Goal: Information Seeking & Learning: Learn about a topic

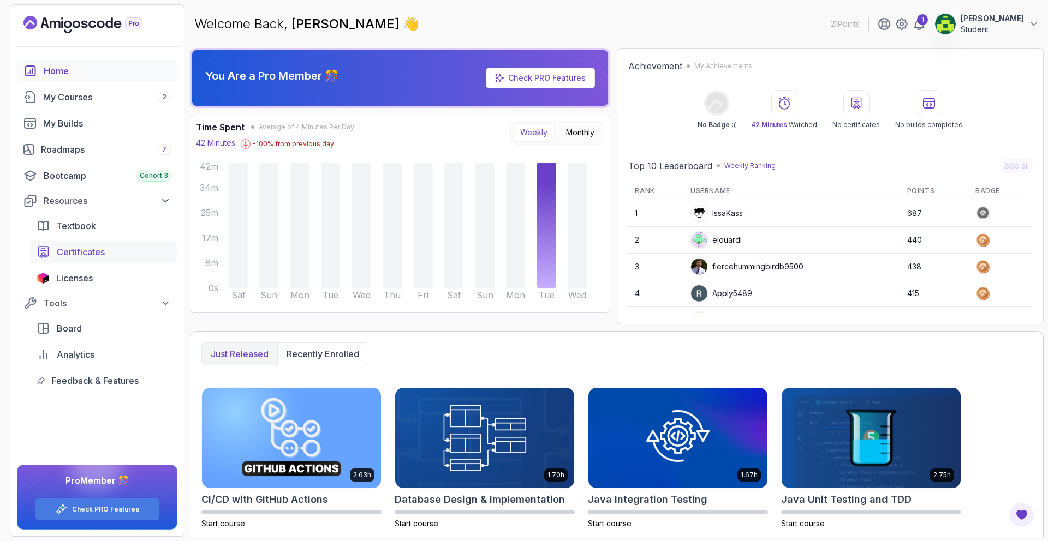
click at [81, 252] on span "Certificates" at bounding box center [81, 252] width 48 height 13
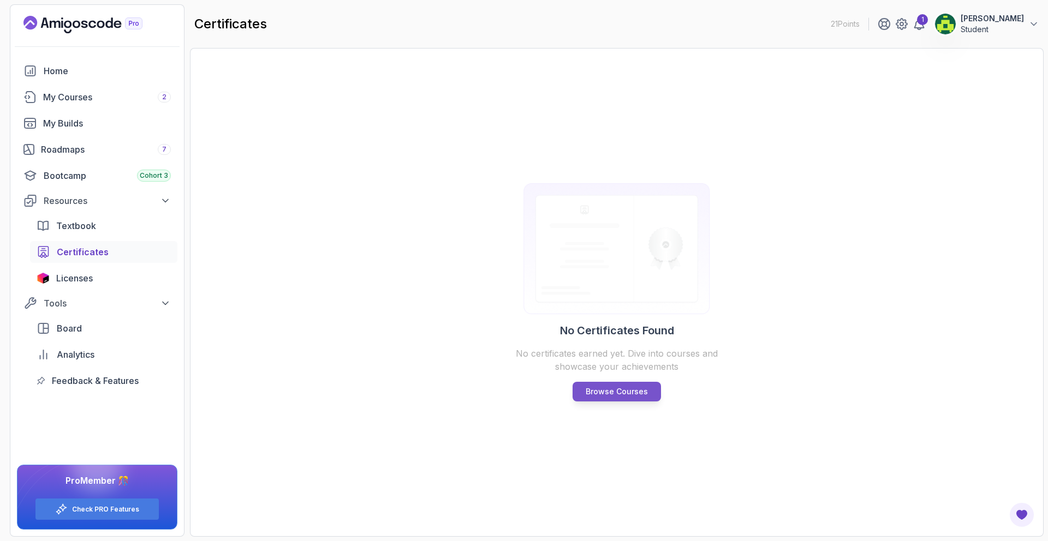
click at [630, 391] on p "Browse Courses" at bounding box center [616, 391] width 62 height 11
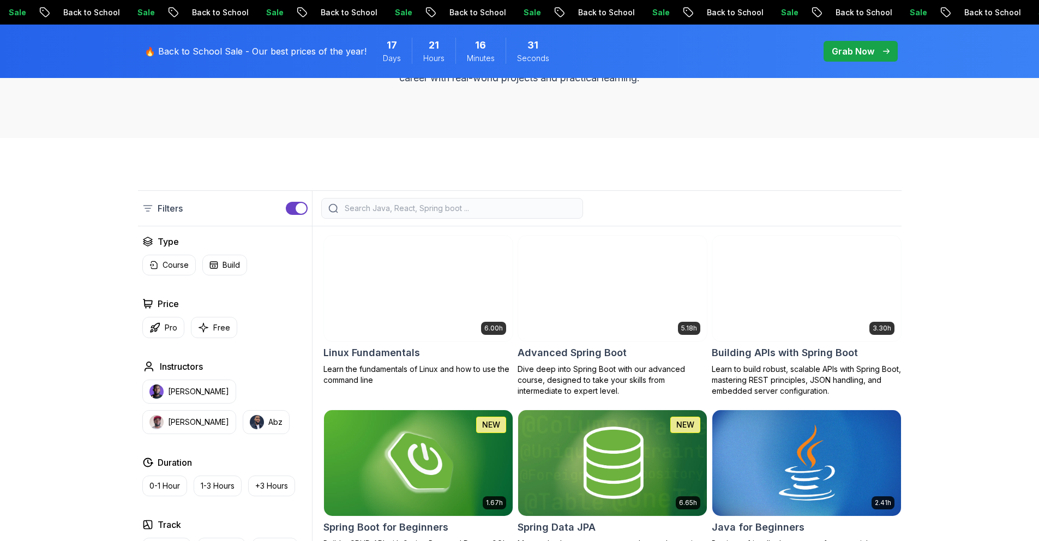
scroll to position [283, 0]
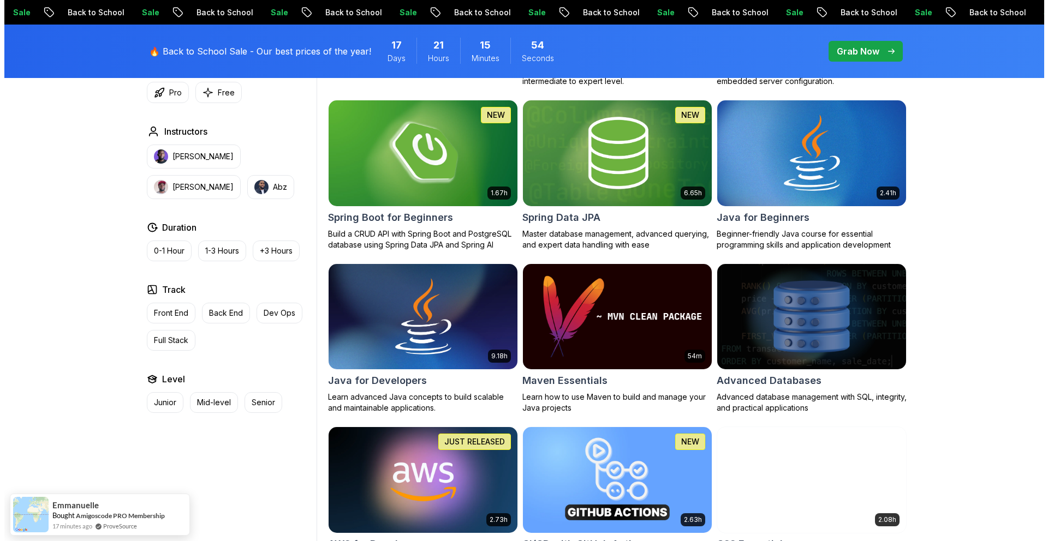
scroll to position [0, 0]
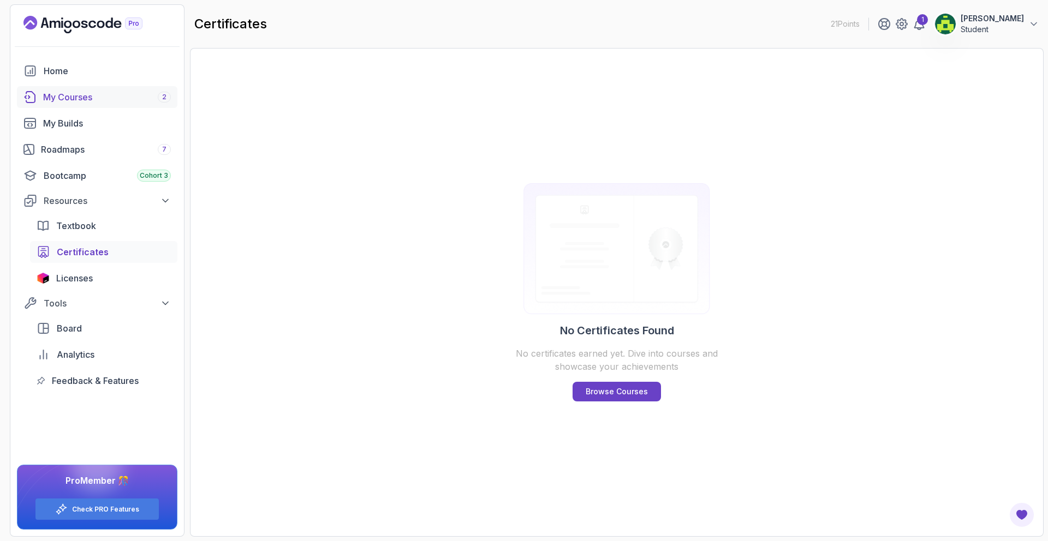
click at [110, 101] on div "My Courses 2" at bounding box center [107, 97] width 128 height 13
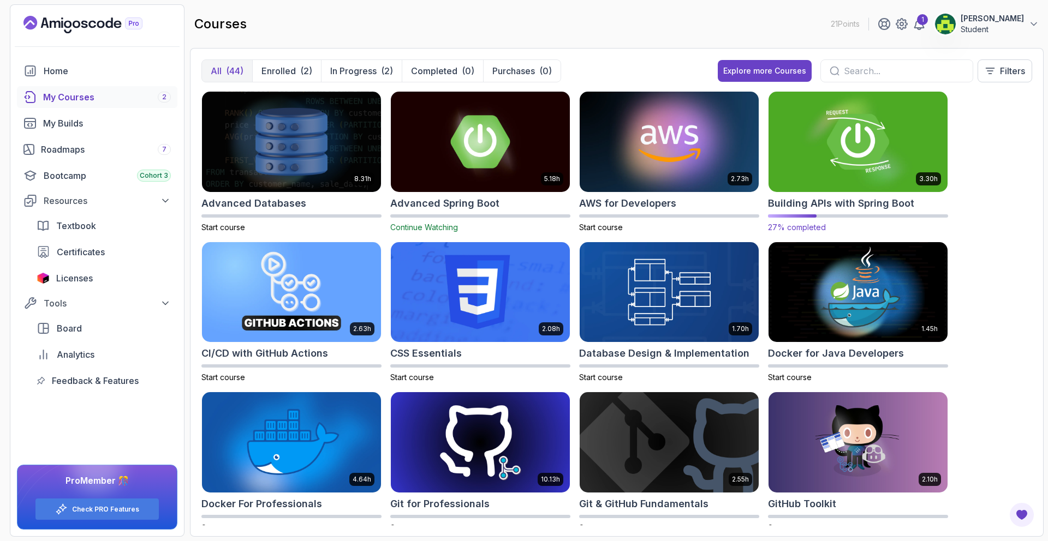
click at [841, 130] on img at bounding box center [858, 141] width 188 height 105
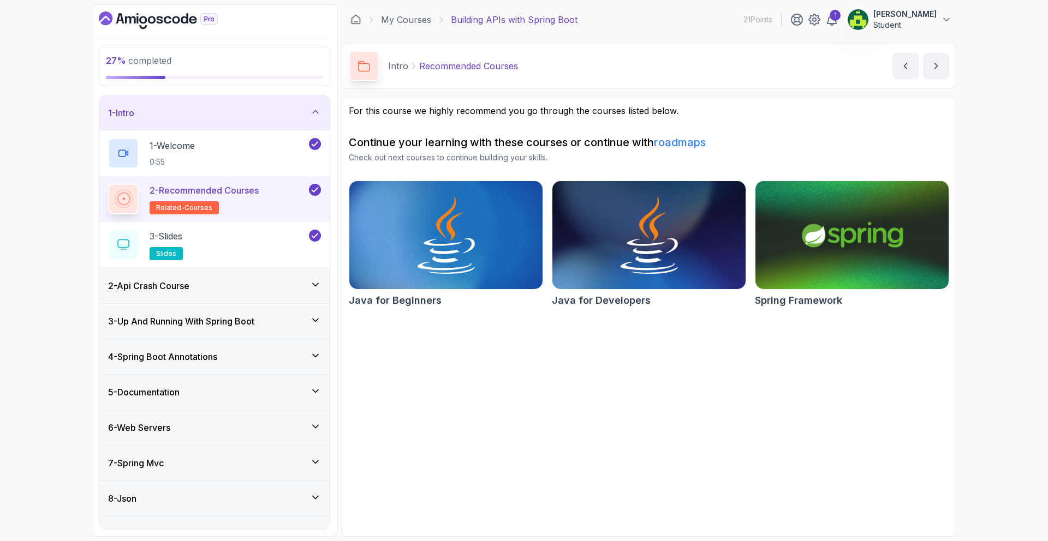
click at [212, 282] on div "2 - Api Crash Course" at bounding box center [214, 285] width 213 height 13
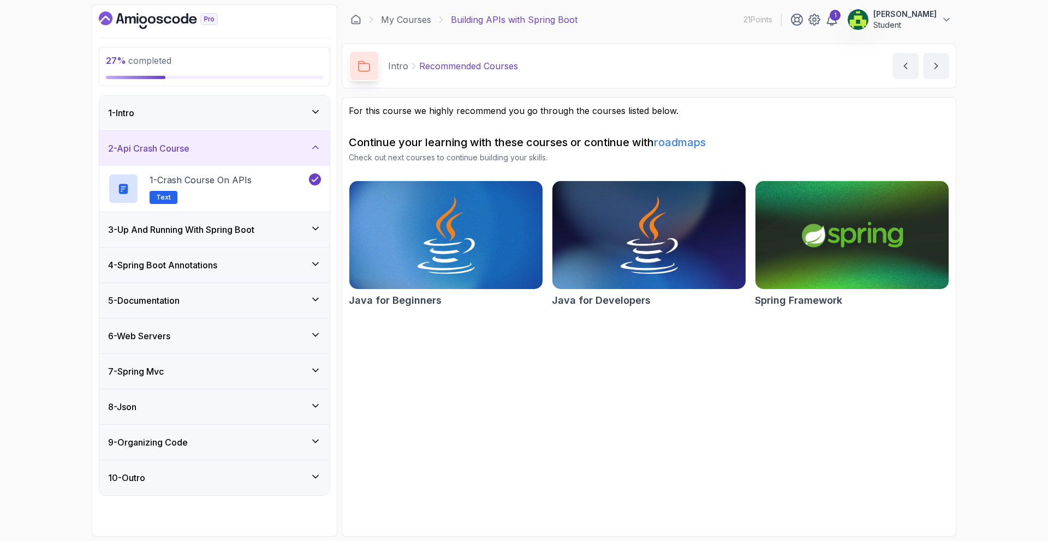
click at [188, 237] on div "3 - Up And Running With Spring Boot" at bounding box center [214, 229] width 230 height 35
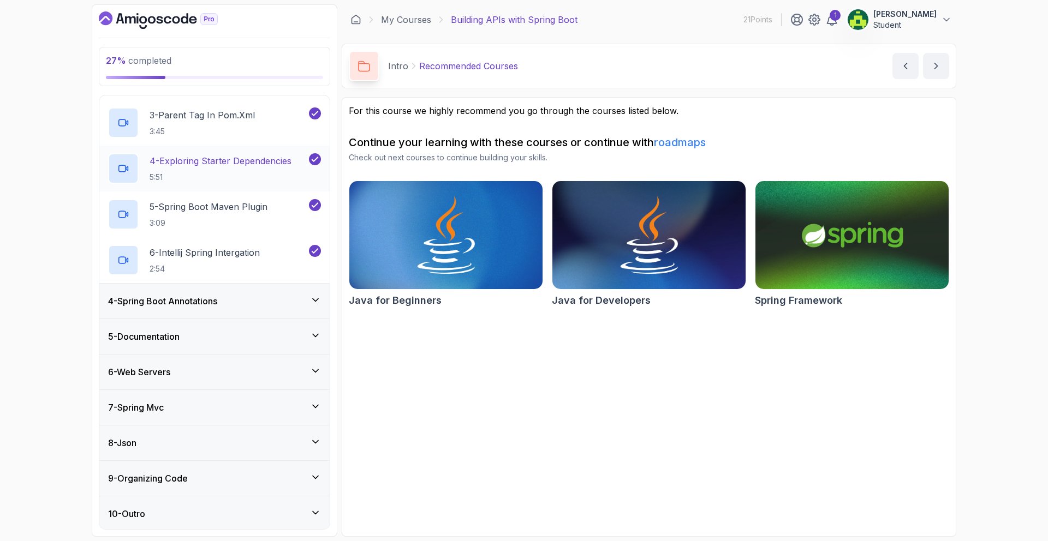
scroll to position [194, 0]
click at [211, 306] on h3 "4 - Spring Boot Annotations" at bounding box center [162, 300] width 109 height 13
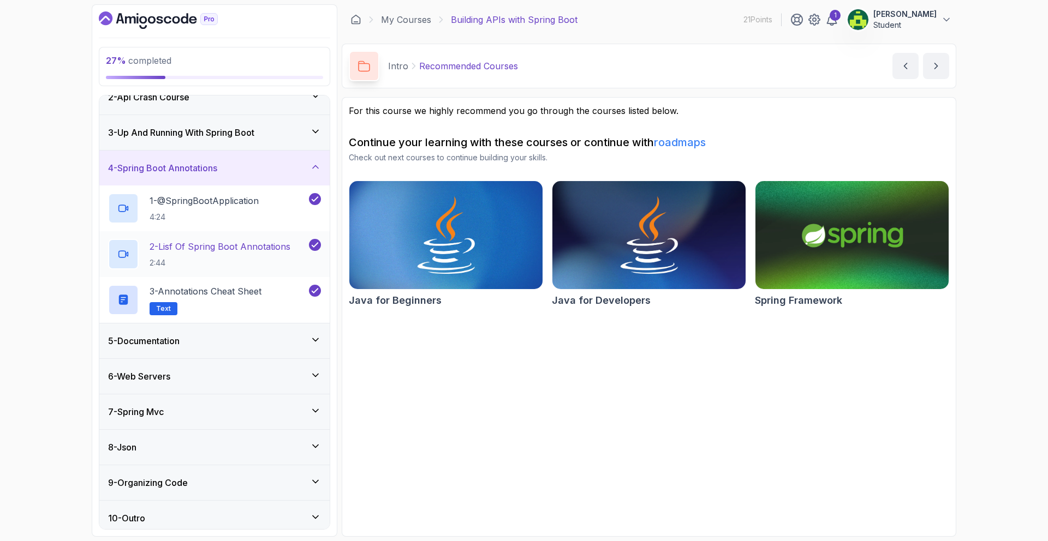
scroll to position [58, 0]
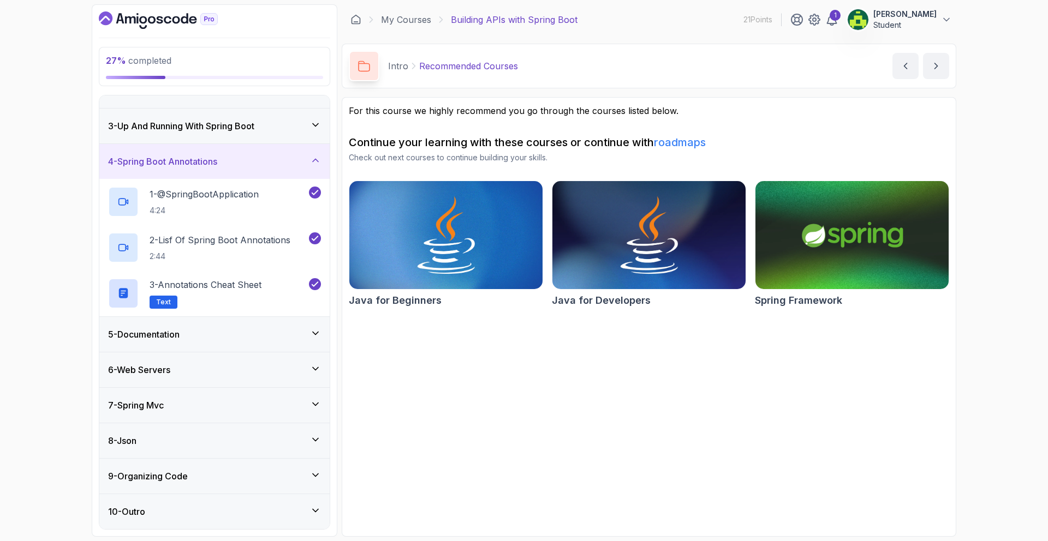
click at [207, 328] on div "5 - Documentation" at bounding box center [214, 334] width 213 height 13
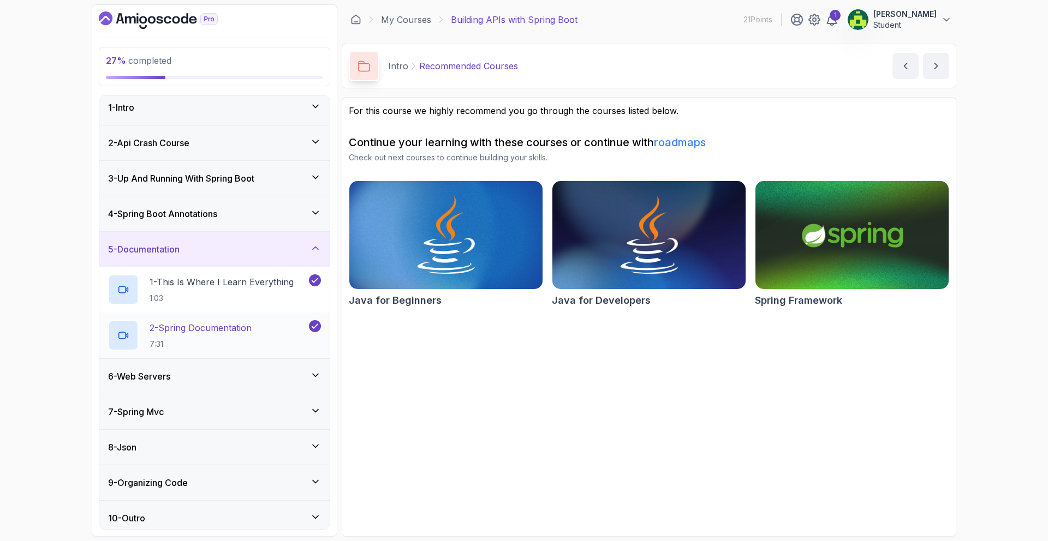
scroll to position [12, 0]
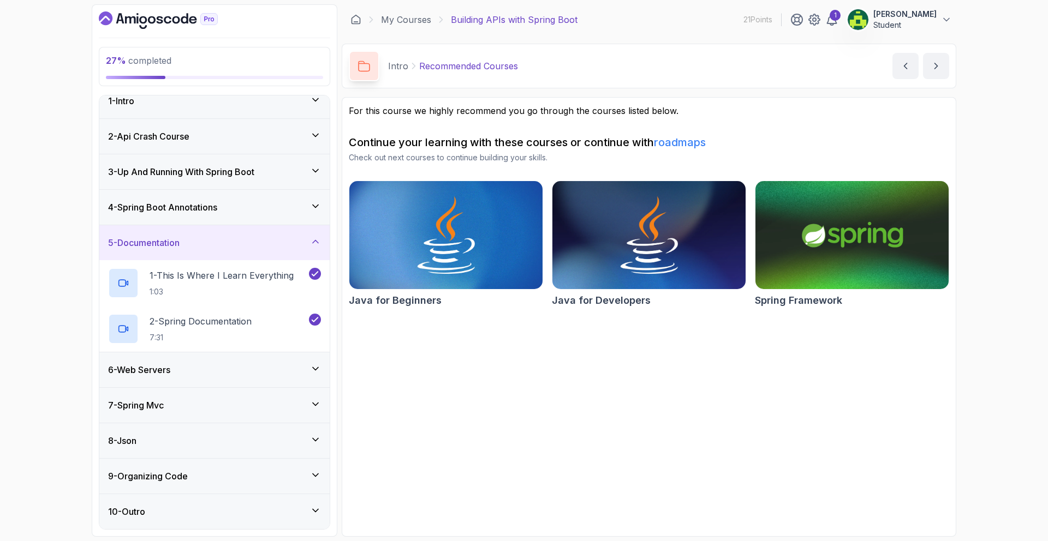
click at [176, 363] on div "6 - Web Servers" at bounding box center [214, 369] width 213 height 13
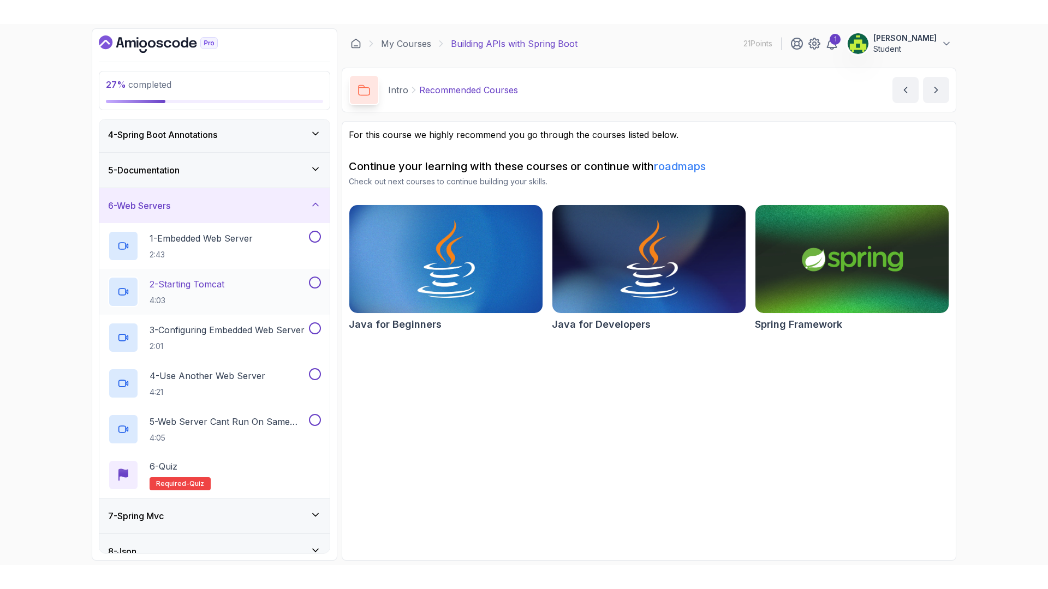
scroll to position [182, 0]
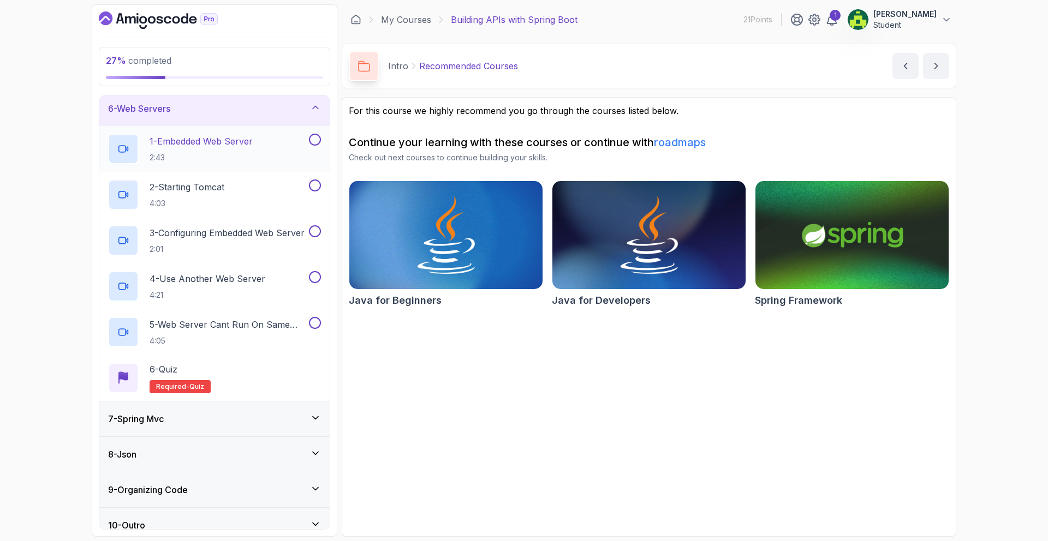
click at [315, 144] on button at bounding box center [315, 140] width 12 height 12
click at [315, 144] on icon at bounding box center [315, 139] width 10 height 11
click at [252, 146] on p "1 - Embedded Web Server" at bounding box center [200, 141] width 103 height 13
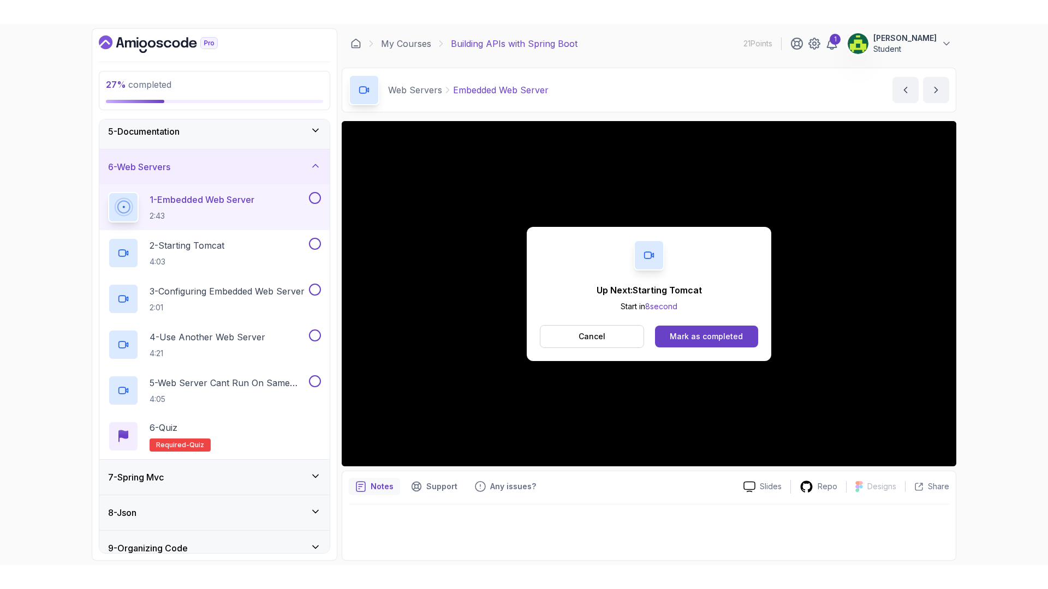
scroll to position [182, 0]
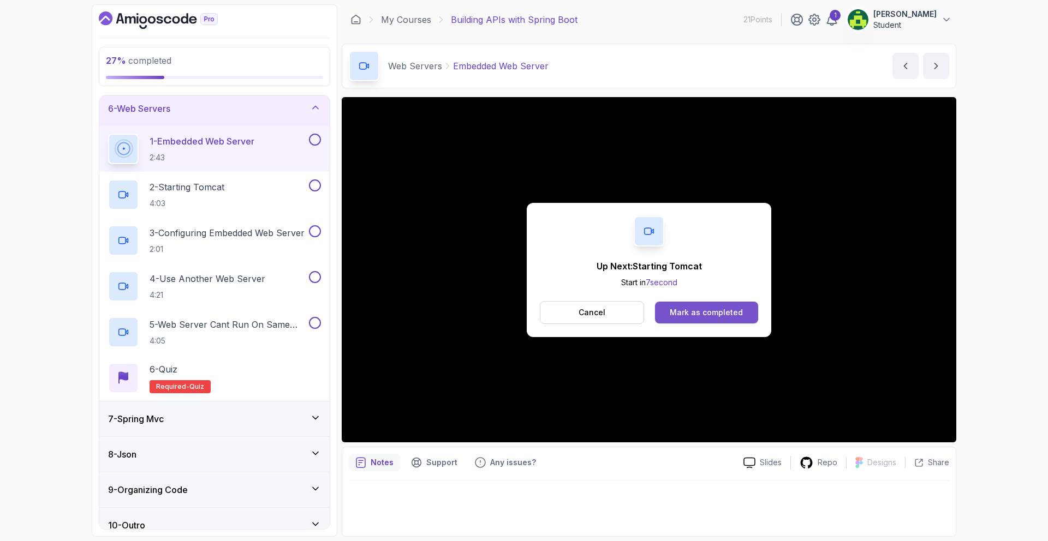
click at [697, 302] on button "Mark as completed" at bounding box center [706, 313] width 103 height 22
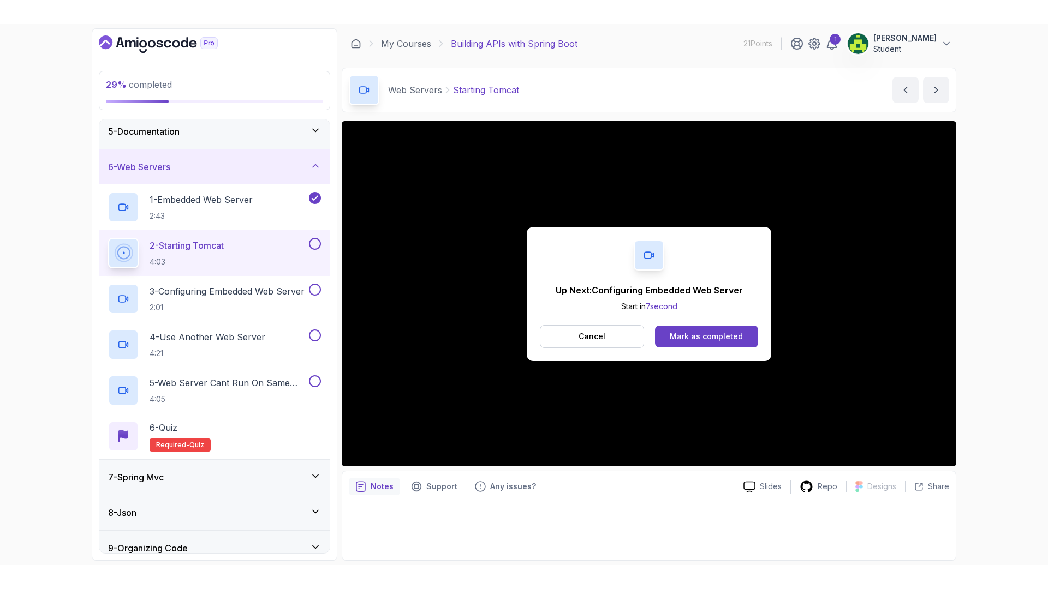
scroll to position [182, 0]
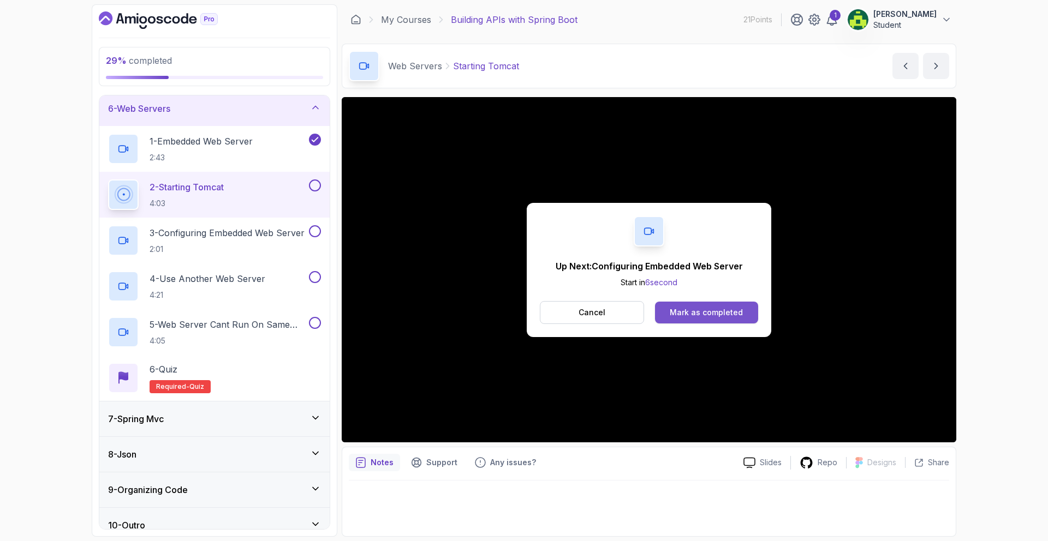
click at [735, 319] on button "Mark as completed" at bounding box center [706, 313] width 103 height 22
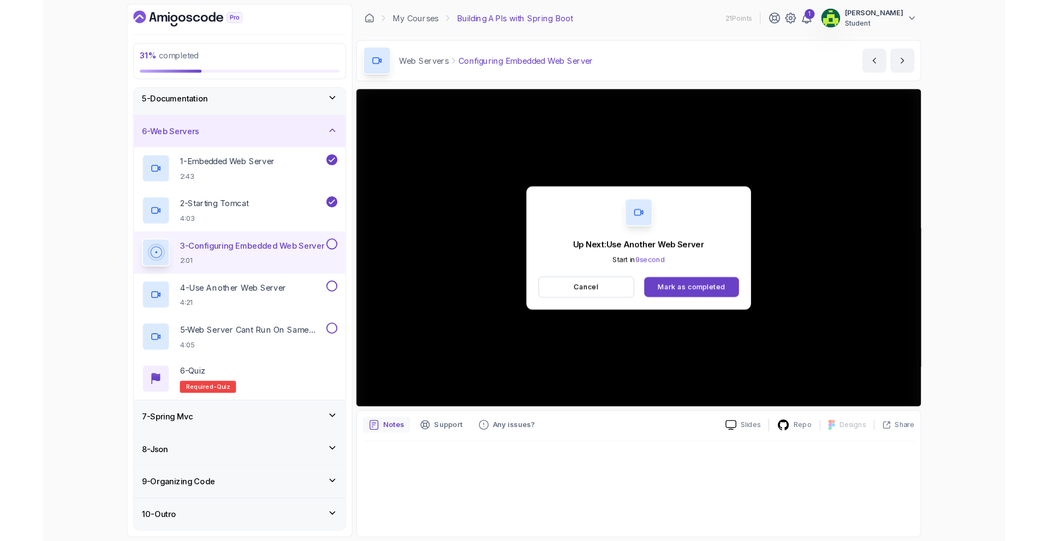
scroll to position [182, 0]
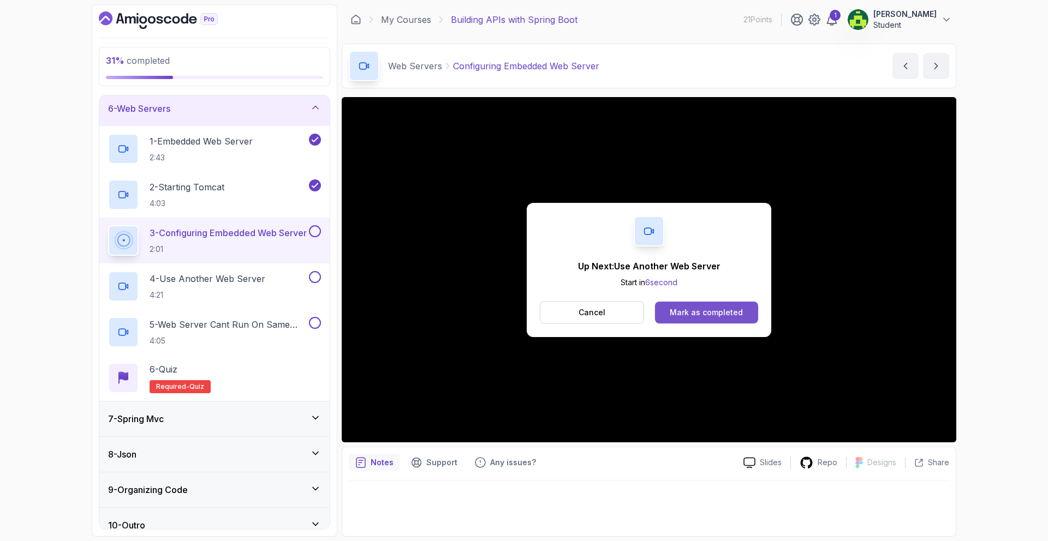
click at [711, 311] on div "Mark as completed" at bounding box center [705, 312] width 73 height 11
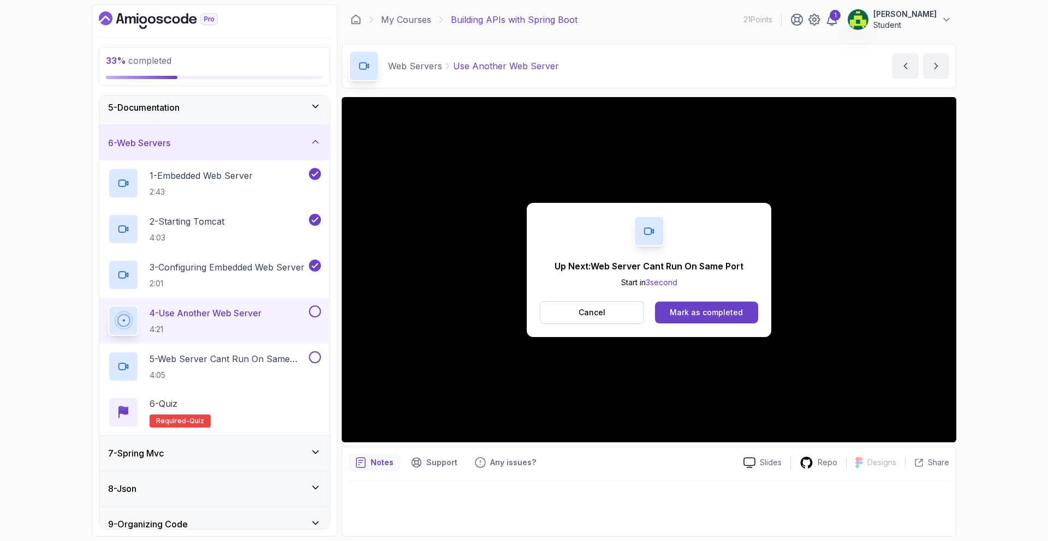
scroll to position [195, 0]
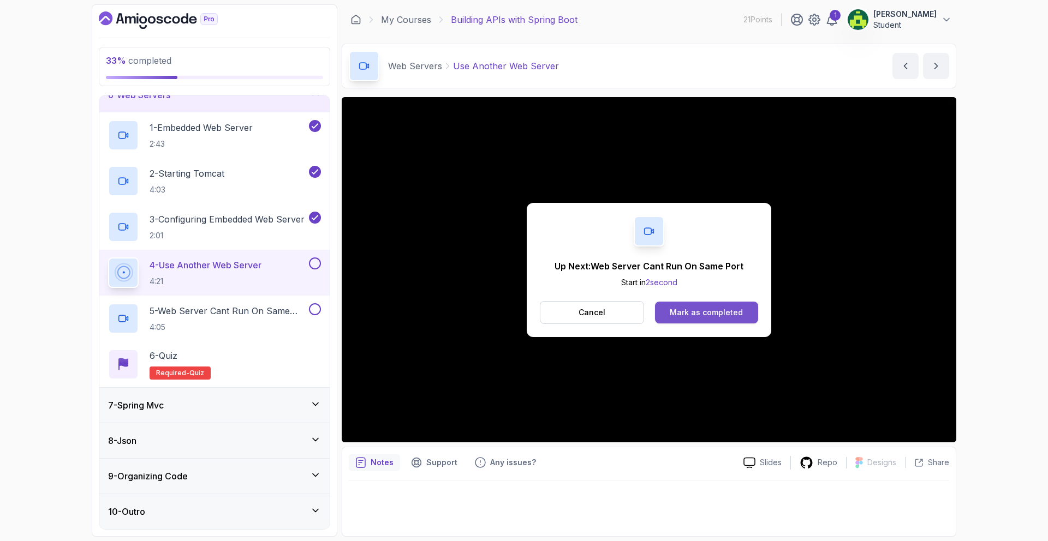
click at [701, 308] on div "Mark as completed" at bounding box center [705, 312] width 73 height 11
